Goal: Task Accomplishment & Management: Use online tool/utility

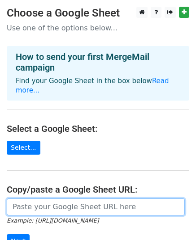
click at [20, 199] on input "url" at bounding box center [96, 207] width 178 height 17
paste input "https://docs.google.com/spreadsheets/d/1tsC1YVCTHUgtrm1RAY-cdzAYsHhZUsGd23imyNJ…"
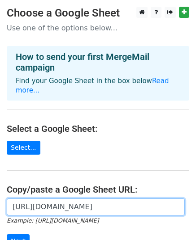
scroll to position [0, 200]
type input "https://docs.google.com/spreadsheets/d/1tsC1YVCTHUgtrm1RAY-cdzAYsHhZUsGd23imyNJ…"
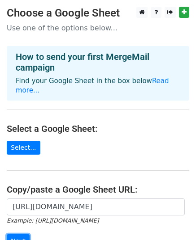
scroll to position [0, 0]
click at [21, 235] on input "Next" at bounding box center [18, 242] width 23 height 14
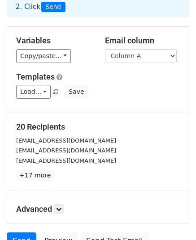
scroll to position [96, 0]
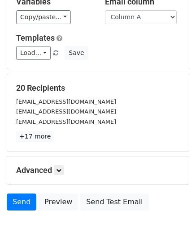
click at [54, 171] on h5 "Advanced" at bounding box center [97, 171] width 163 height 10
click at [65, 171] on h5 "Advanced" at bounding box center [97, 171] width 163 height 10
click at [61, 170] on icon at bounding box center [58, 170] width 5 height 5
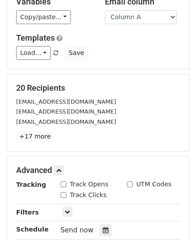
click at [62, 185] on input "Track Opens" at bounding box center [63, 185] width 6 height 6
checkbox input "true"
click at [62, 194] on input "Track Clicks" at bounding box center [63, 196] width 6 height 6
checkbox input "true"
click at [103, 232] on icon at bounding box center [106, 230] width 6 height 6
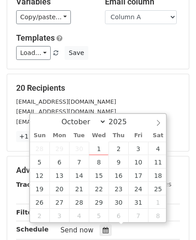
type input "[DATE] 12:00"
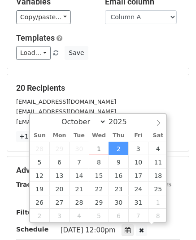
scroll to position [0, 0]
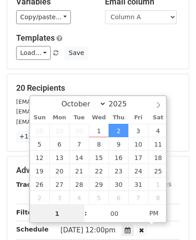
type input "10"
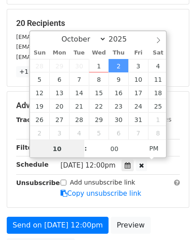
scroll to position [186, 0]
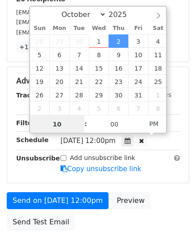
type input "[DATE] 10:00"
click at [155, 123] on span "AM" at bounding box center [153, 124] width 25 height 18
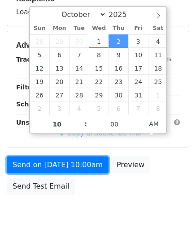
click at [55, 165] on link "Send on [DATE] 10:00am" at bounding box center [58, 165] width 102 height 17
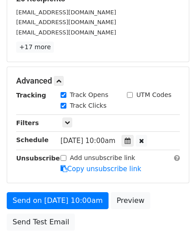
click at [55, 165] on div "Add unsubscribe link Copy unsubscribe link" at bounding box center [120, 164] width 133 height 21
click at [47, 211] on div "Send a test email to yourself" at bounding box center [44, 202] width 85 height 19
